Goal: Transaction & Acquisition: Purchase product/service

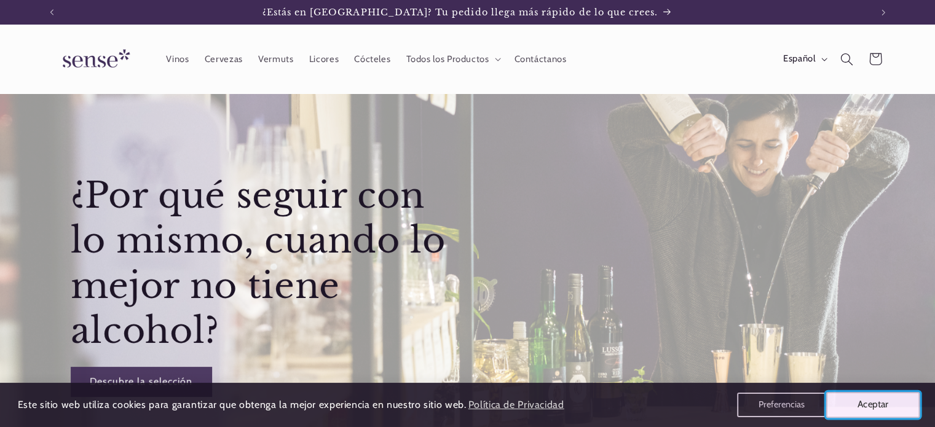
click at [875, 405] on button "Aceptar" at bounding box center [873, 405] width 94 height 26
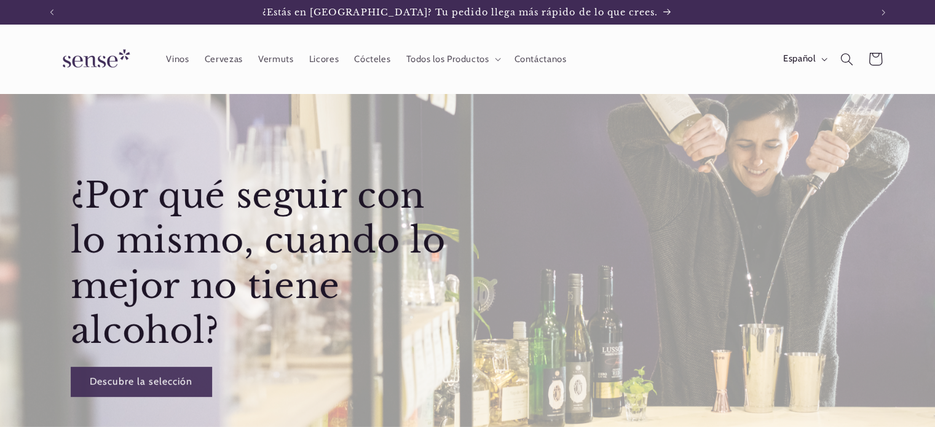
click at [876, 58] on icon at bounding box center [875, 59] width 30 height 30
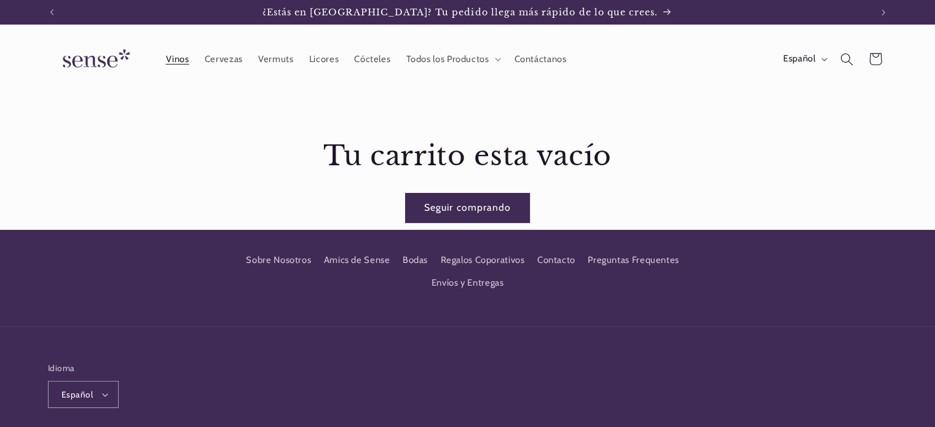
click at [176, 56] on span "Vinos" at bounding box center [176, 59] width 23 height 12
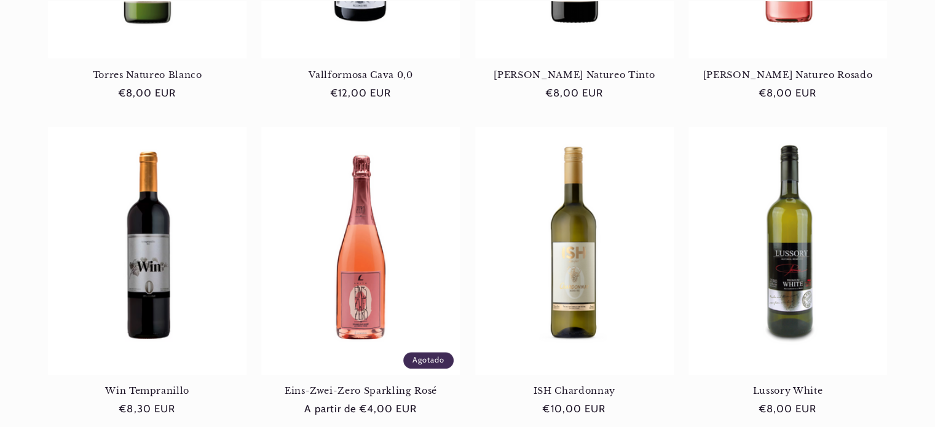
scroll to position [1362, 0]
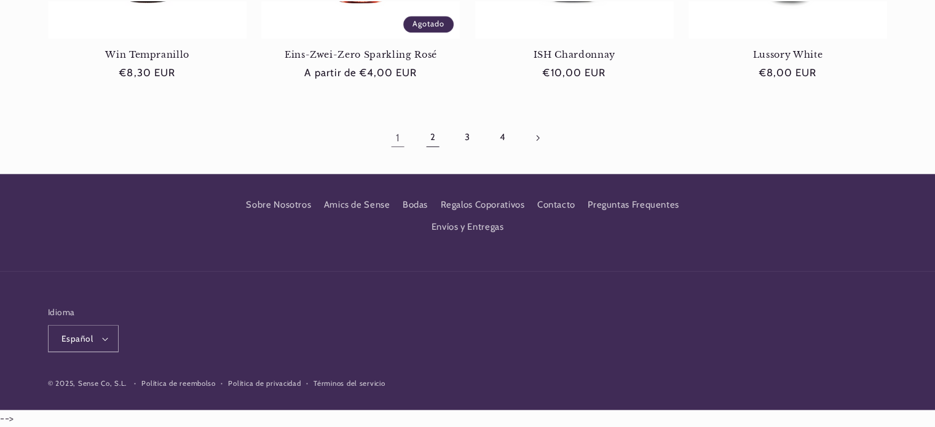
click at [433, 139] on link "2" at bounding box center [433, 138] width 28 height 28
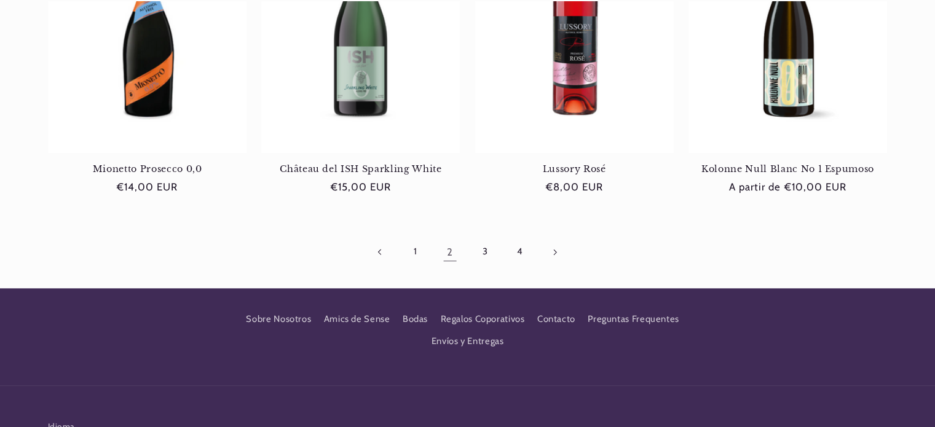
scroll to position [1300, 0]
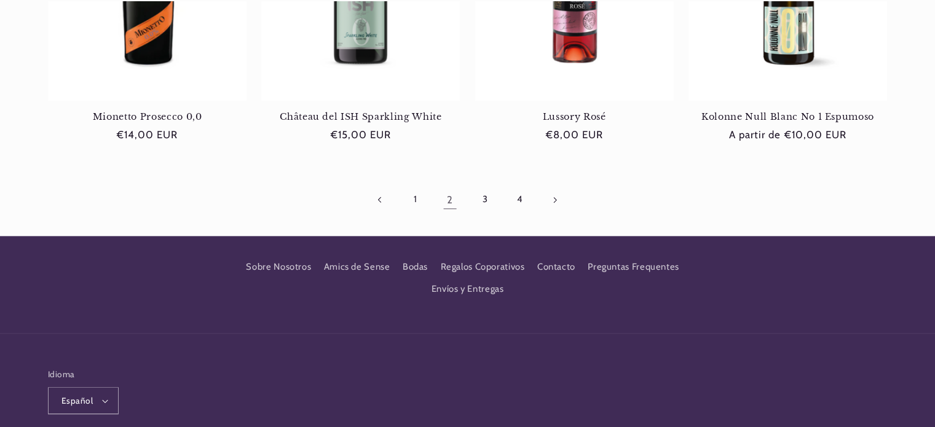
drag, startPoint x: 0, startPoint y: 0, endPoint x: 943, endPoint y: 346, distance: 1004.8
click at [489, 203] on link "3" at bounding box center [485, 200] width 28 height 28
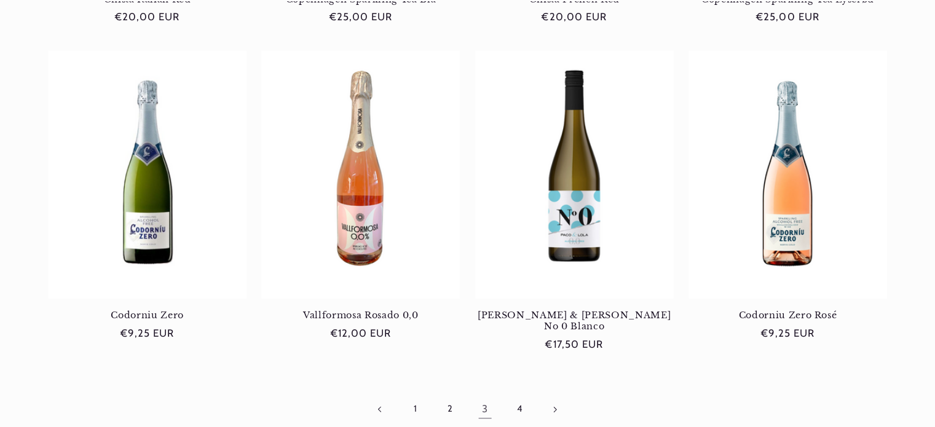
scroll to position [1362, 0]
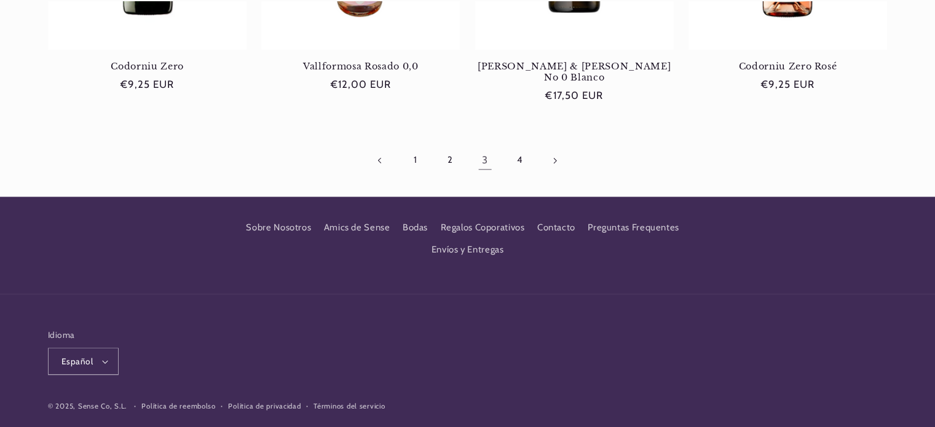
drag, startPoint x: 938, startPoint y: 27, endPoint x: 943, endPoint y: 353, distance: 325.8
click at [516, 146] on link "4" at bounding box center [519, 160] width 28 height 28
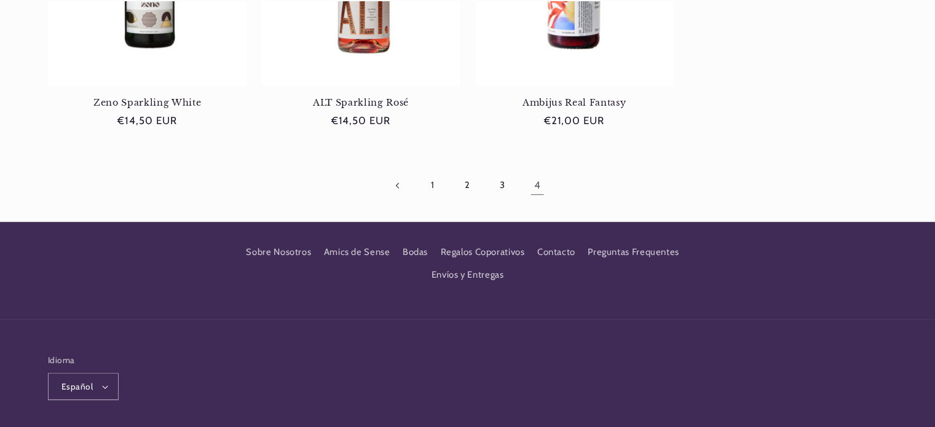
scroll to position [1047, 0]
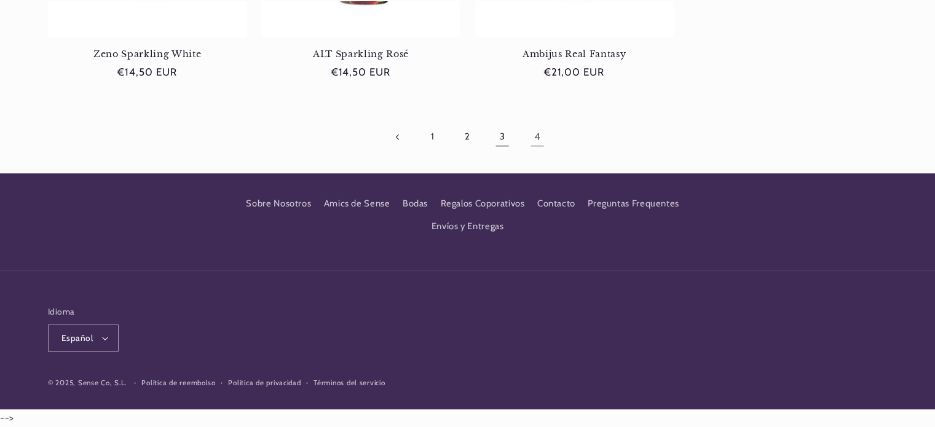
click at [504, 135] on link "3" at bounding box center [502, 137] width 28 height 28
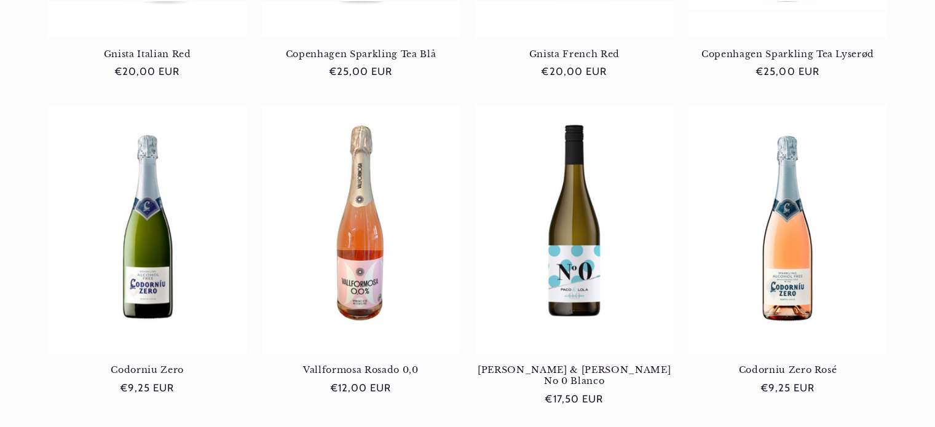
scroll to position [1158, 0]
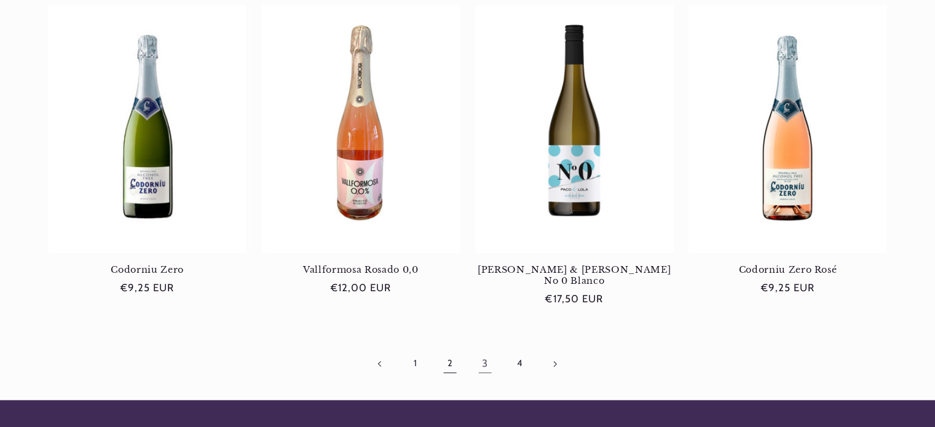
click at [450, 350] on link "2" at bounding box center [450, 364] width 28 height 28
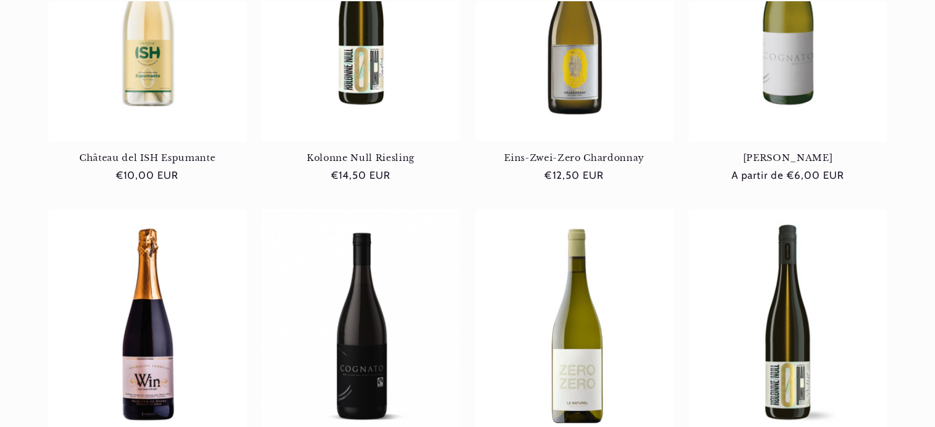
scroll to position [433, 0]
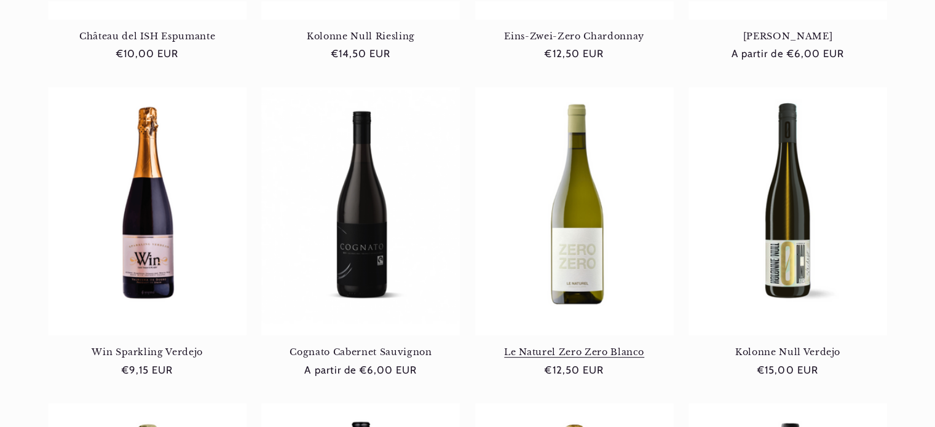
click at [580, 350] on link "Le Naturel Zero Zero Blanco" at bounding box center [574, 352] width 199 height 11
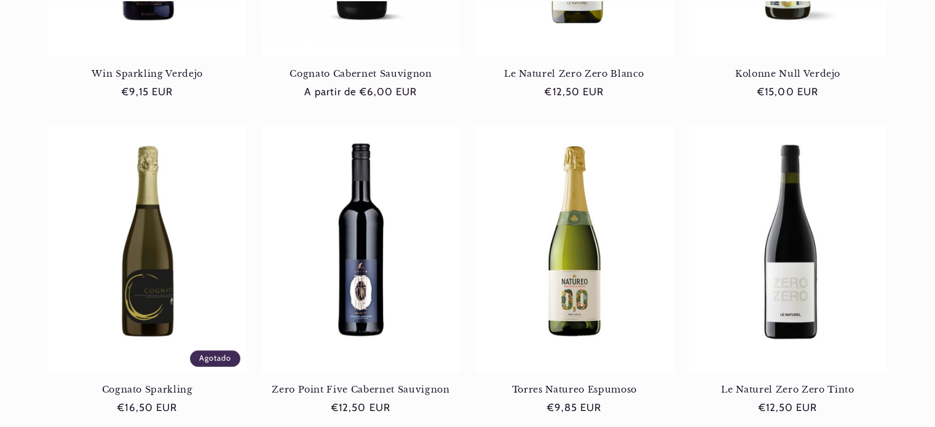
scroll to position [714, 0]
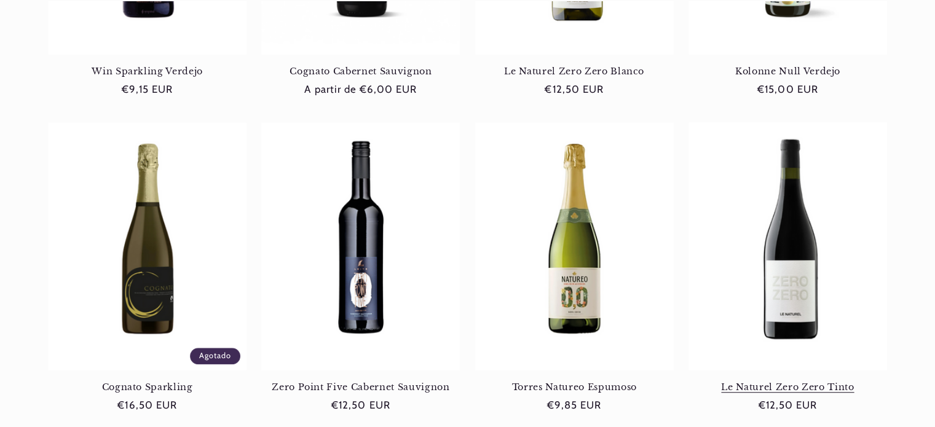
click at [809, 382] on link "Le Naturel Zero Zero Tinto" at bounding box center [787, 387] width 199 height 11
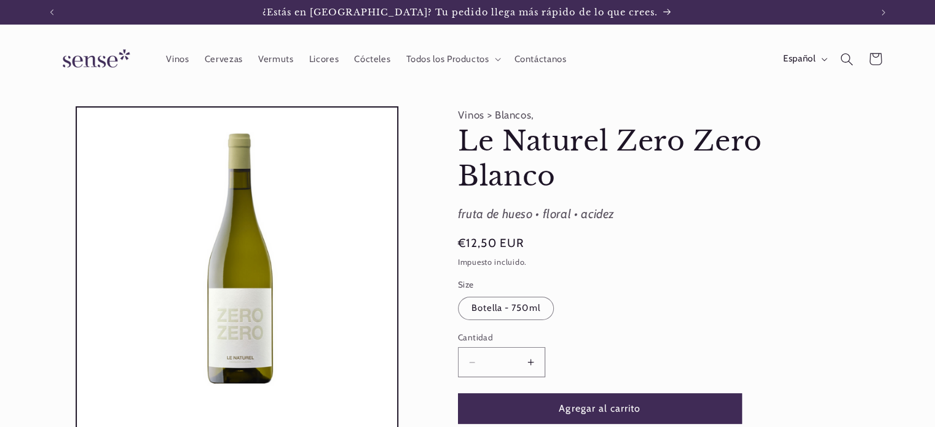
click at [531, 358] on button "Aumentar cantidad para Le Naturel Zero Zero Blanco" at bounding box center [531, 362] width 28 height 30
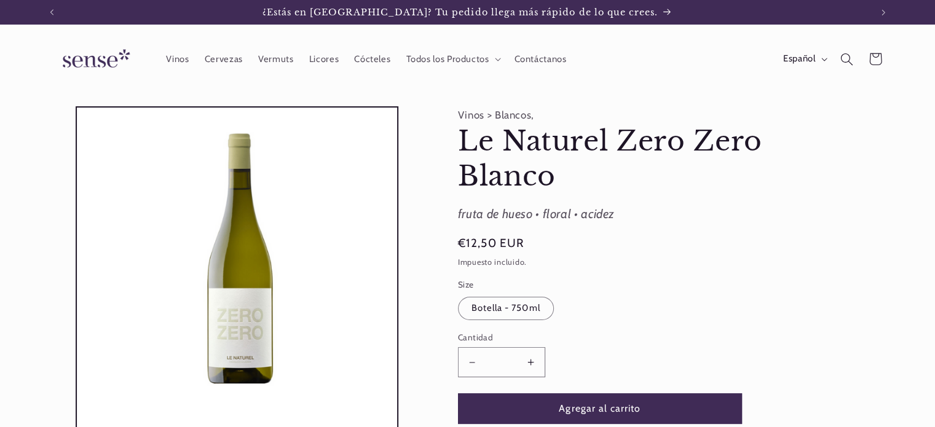
type input "*"
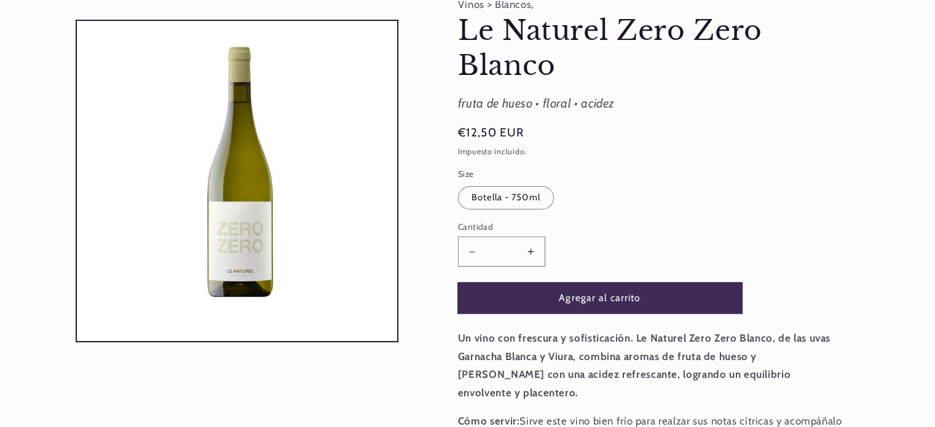
scroll to position [0, 819]
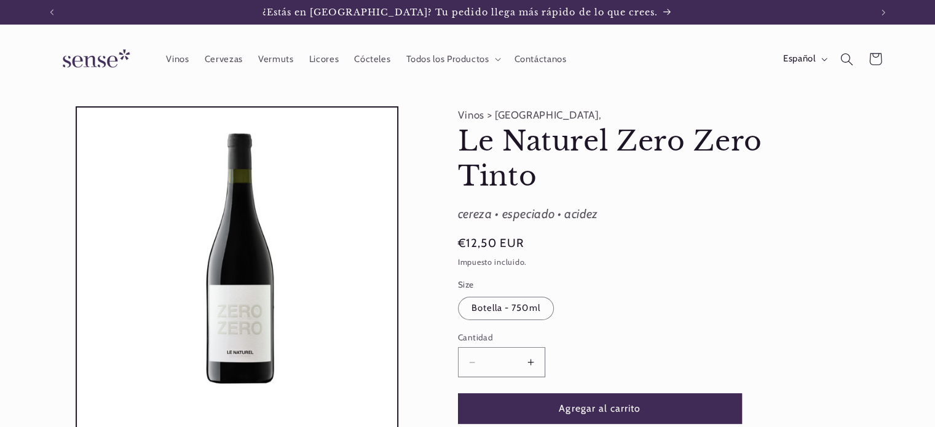
click at [524, 359] on button "Aumentar cantidad para Le Naturel Zero Zero Tinto" at bounding box center [531, 362] width 28 height 30
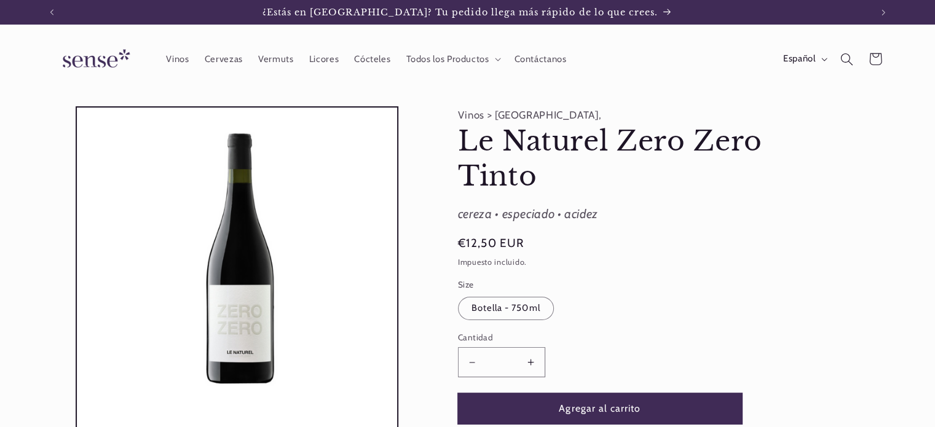
click at [573, 407] on button "Agregar al carrito" at bounding box center [600, 408] width 284 height 30
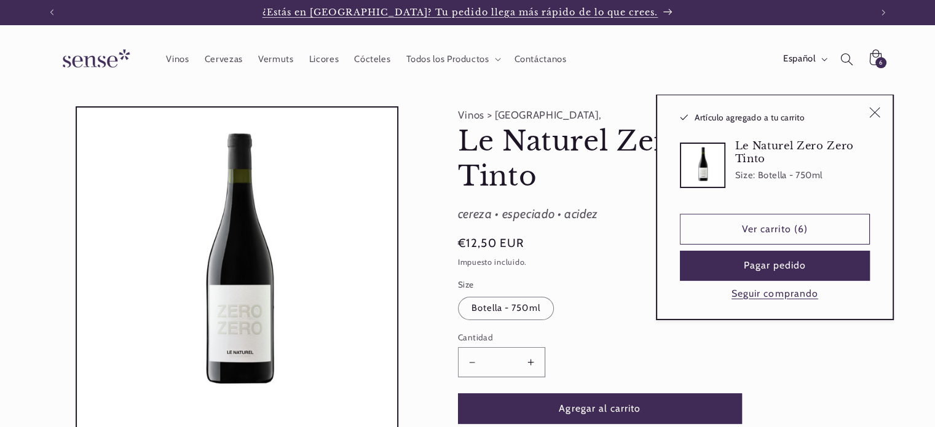
type input "*"
click at [881, 60] on span "6" at bounding box center [881, 62] width 4 height 11
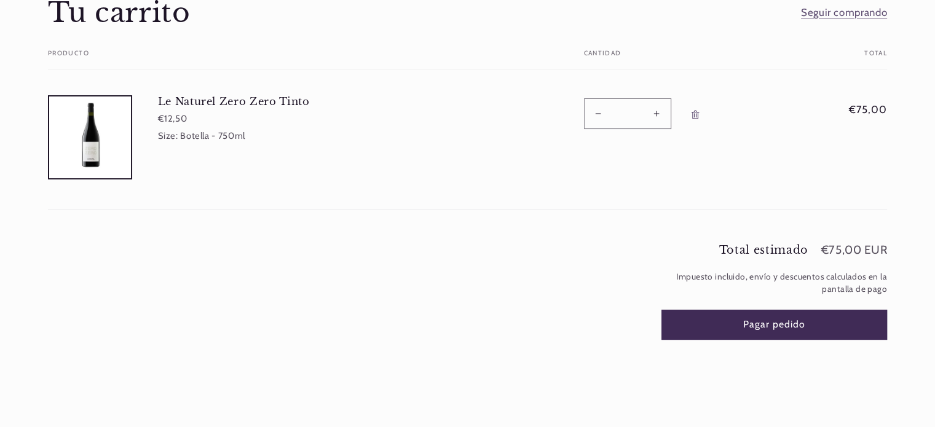
scroll to position [191, 0]
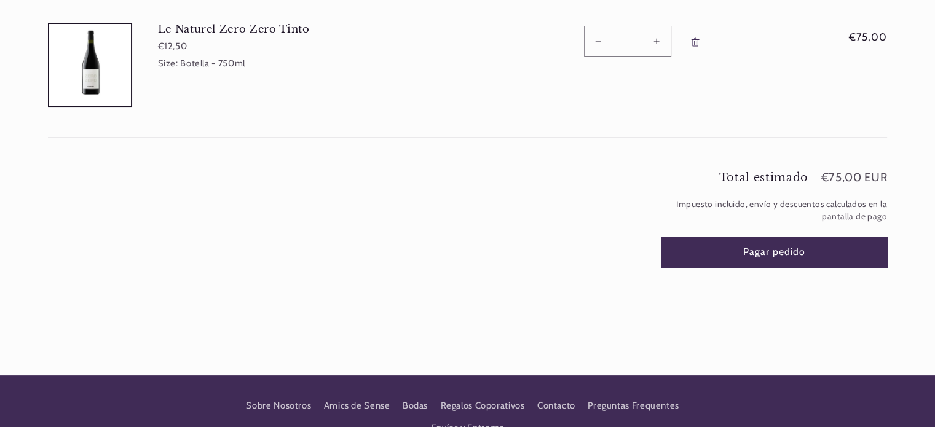
click at [769, 245] on button "Pagar pedido" at bounding box center [774, 252] width 226 height 30
